Goal: Transaction & Acquisition: Purchase product/service

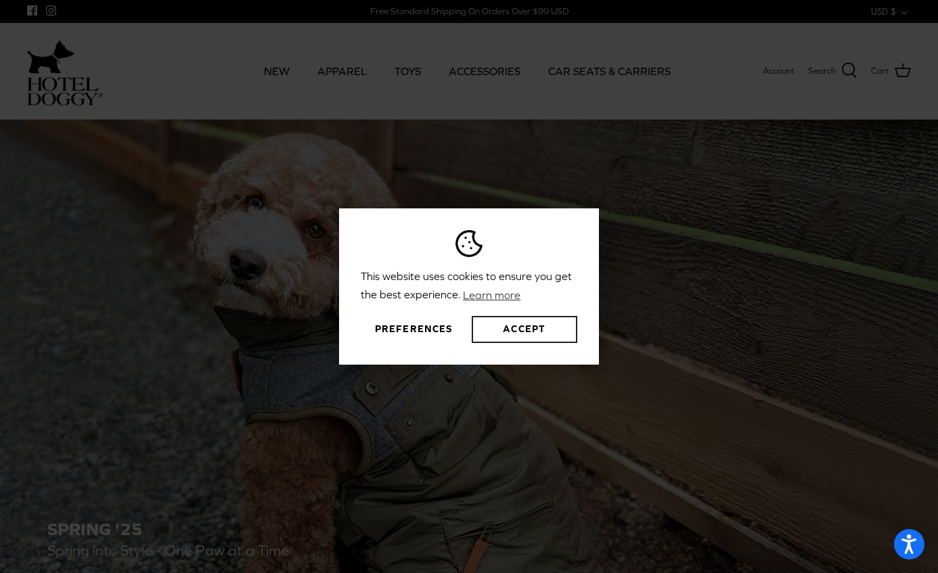
click at [537, 323] on button "Accept" at bounding box center [525, 329] width 106 height 27
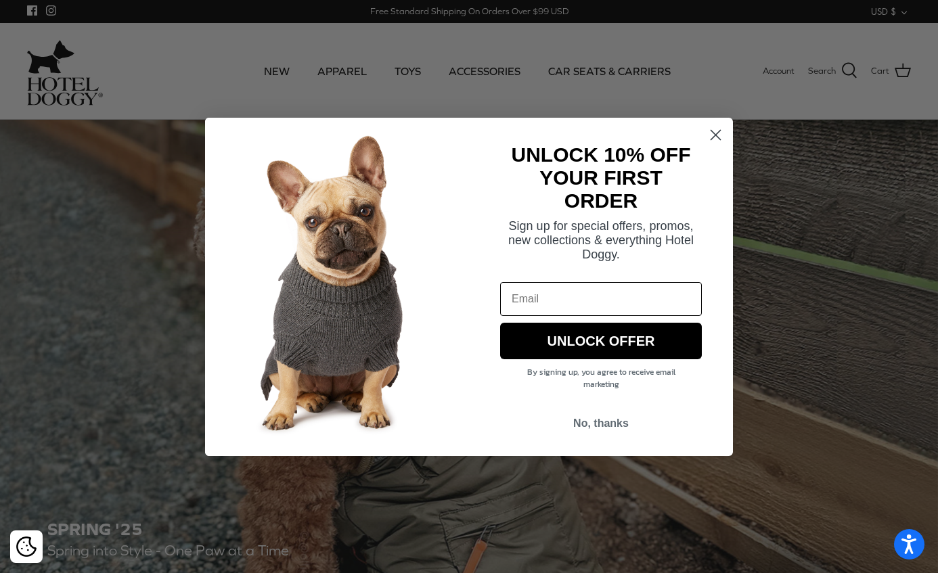
click at [714, 127] on circle "Close dialog" at bounding box center [716, 134] width 22 height 22
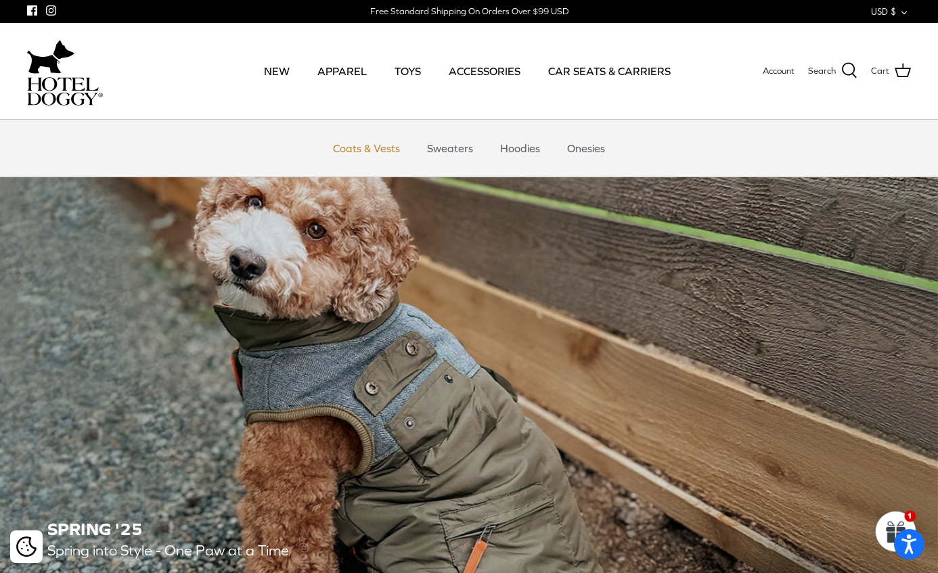
click at [362, 157] on link "Coats & Vests" at bounding box center [366, 148] width 91 height 41
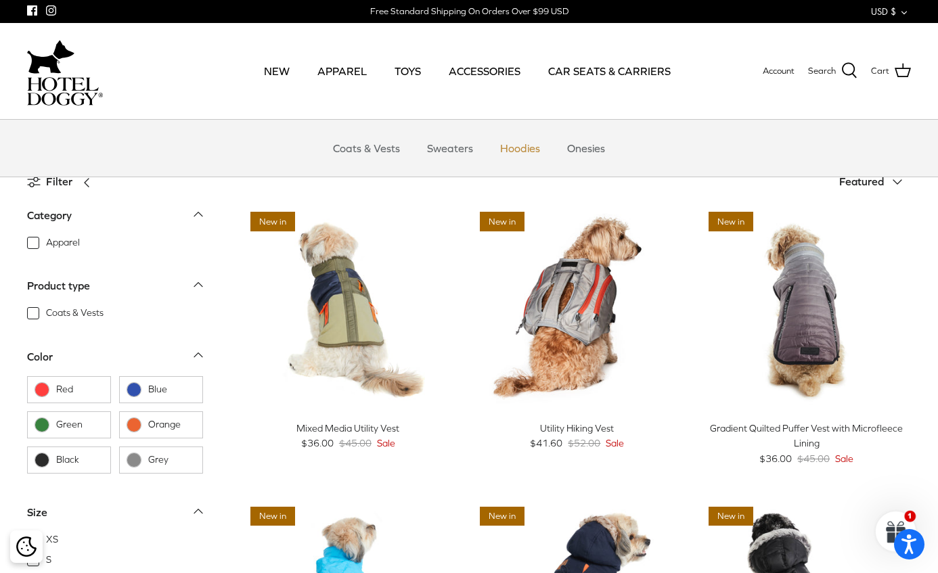
click at [531, 151] on link "Hoodies" at bounding box center [520, 148] width 64 height 41
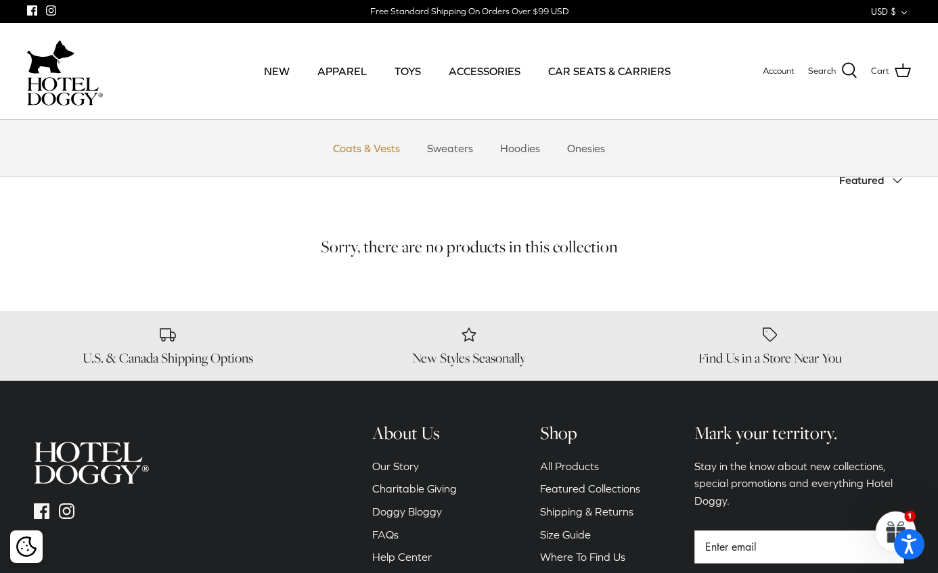
click at [359, 158] on link "Coats & Vests" at bounding box center [366, 148] width 91 height 41
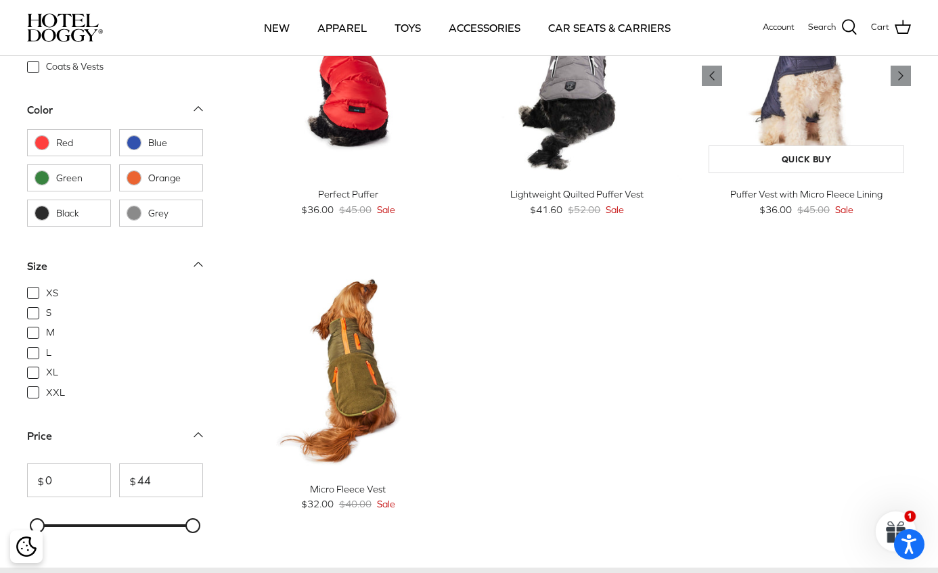
scroll to position [1361, 0]
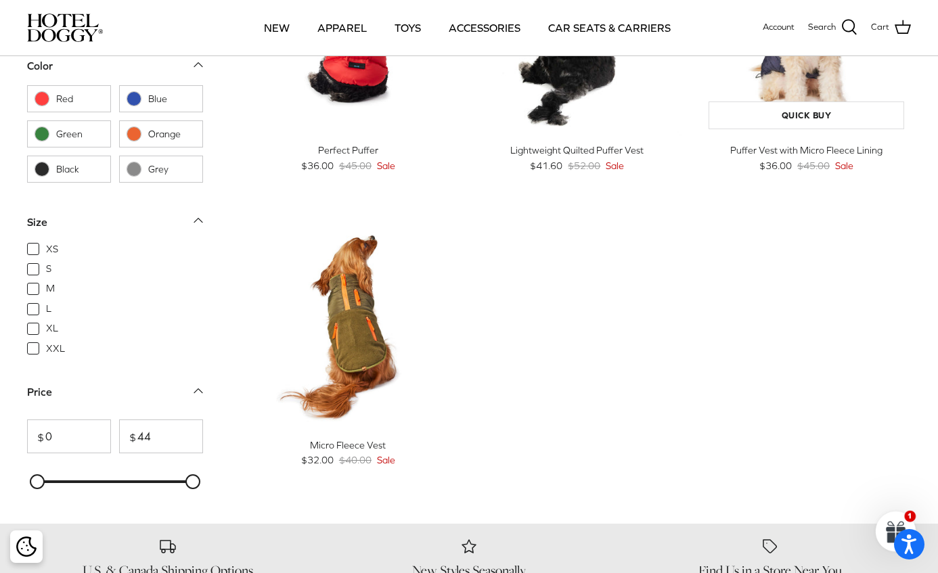
click at [824, 70] on img "Puffer Vest with Micro Fleece Lining" at bounding box center [806, 32] width 209 height 209
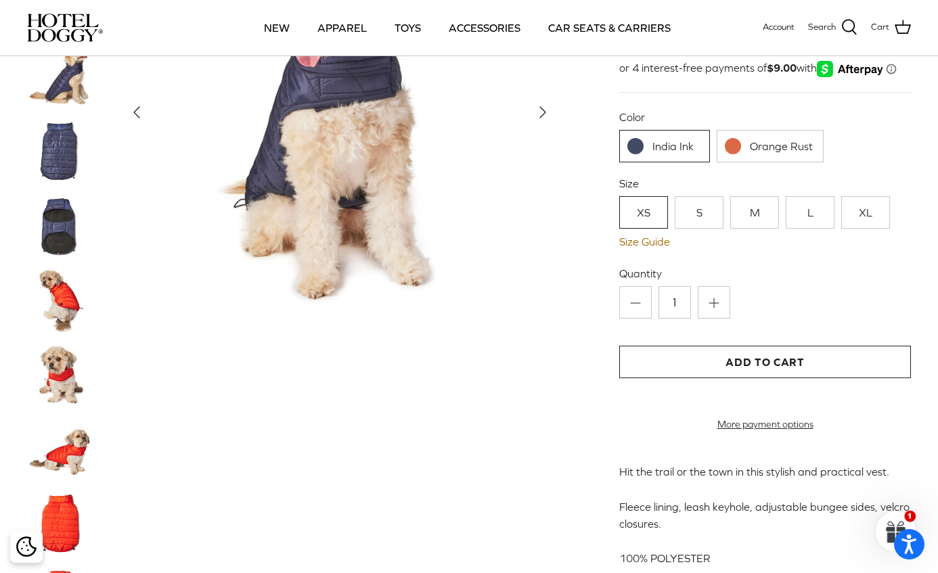
scroll to position [225, 0]
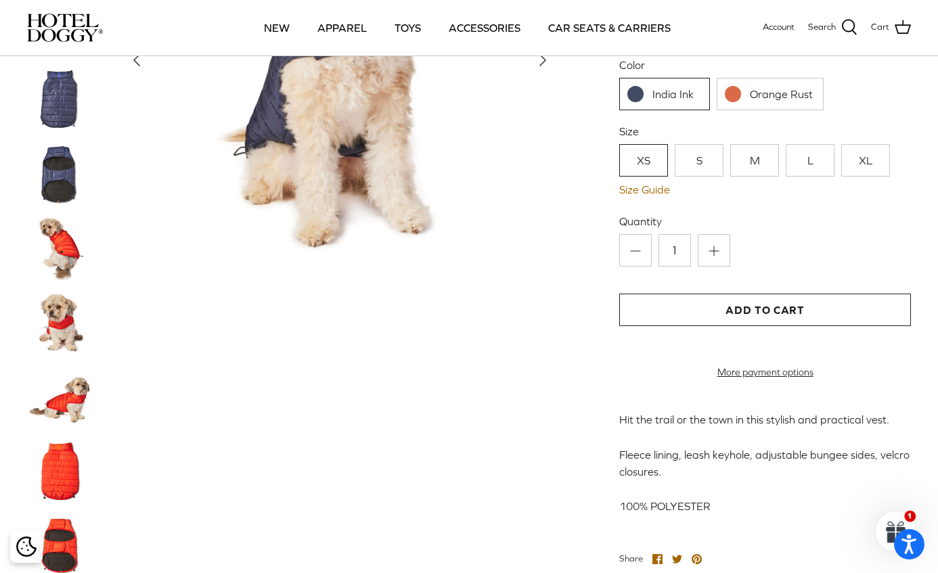
click at [878, 158] on link "XL" at bounding box center [865, 160] width 49 height 32
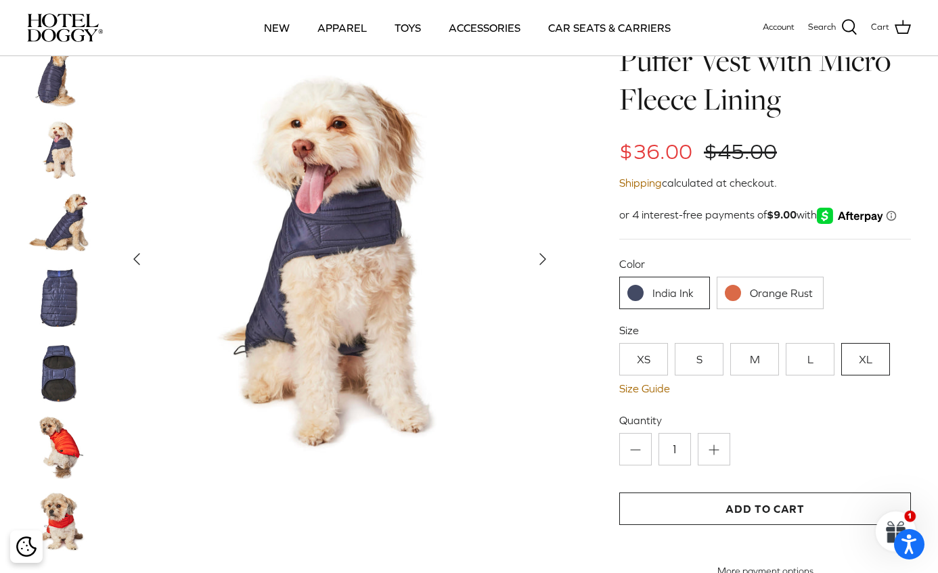
scroll to position [16, 0]
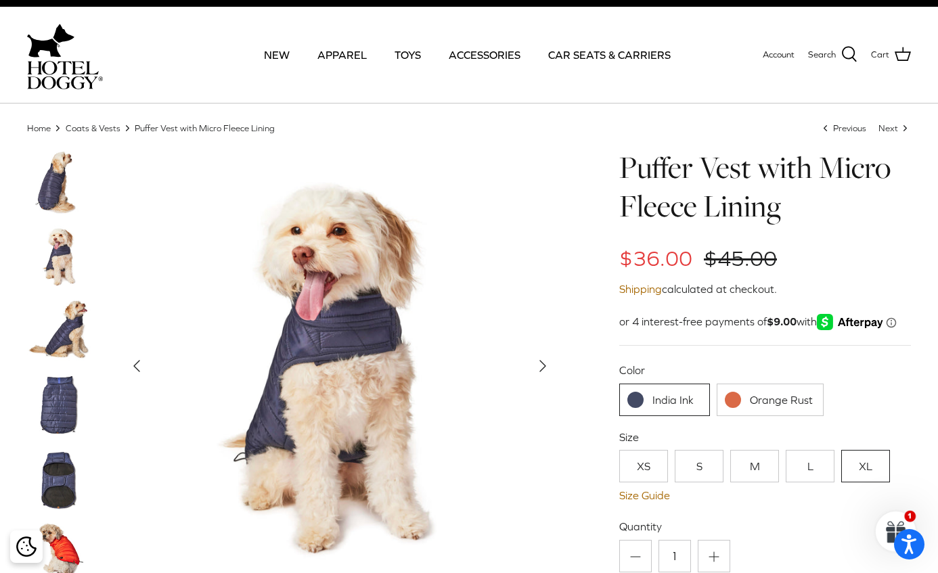
click at [85, 413] on img at bounding box center [61, 406] width 68 height 68
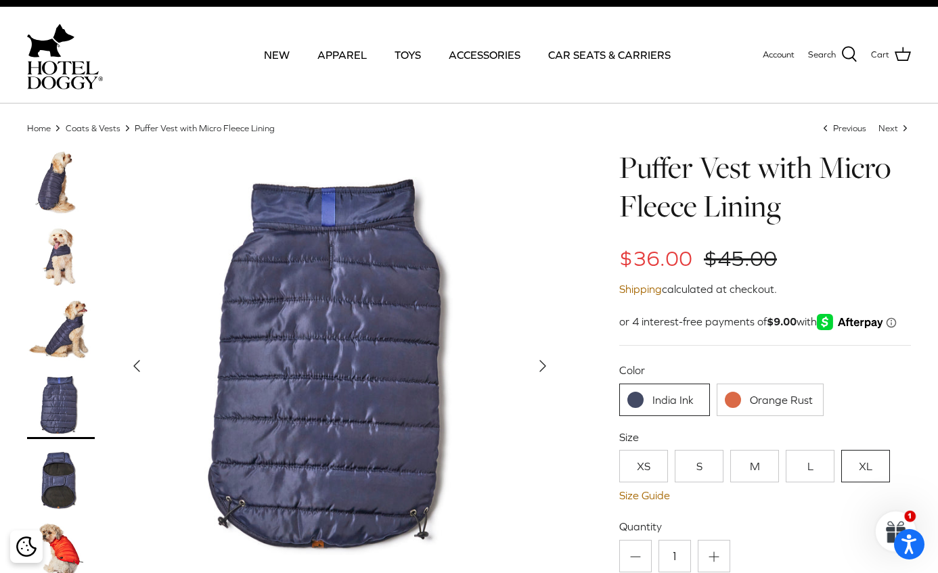
click at [78, 470] on img at bounding box center [61, 480] width 68 height 68
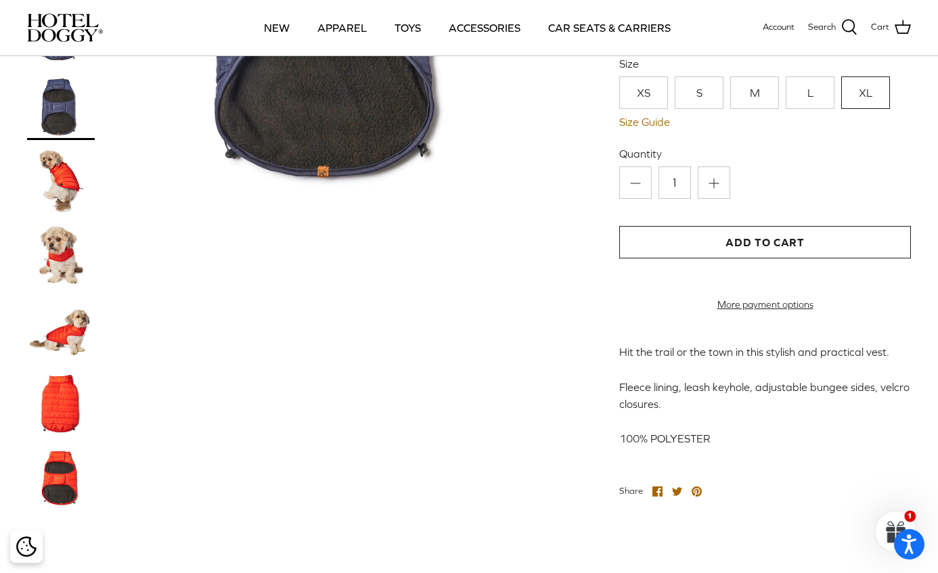
scroll to position [520, 0]
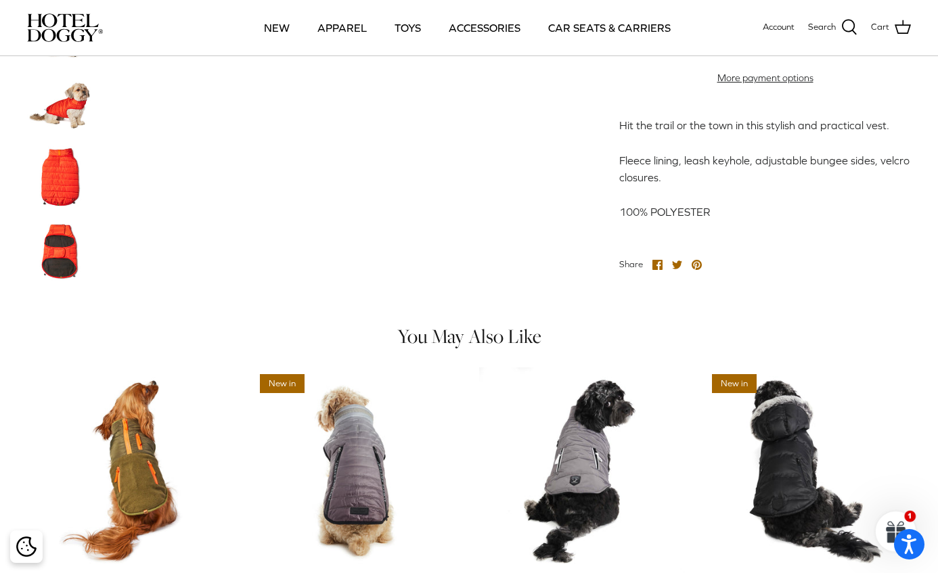
click at [67, 275] on img at bounding box center [61, 252] width 68 height 68
click at [64, 167] on img at bounding box center [61, 177] width 68 height 68
click at [62, 106] on img at bounding box center [61, 103] width 68 height 68
